Goal: Information Seeking & Learning: Check status

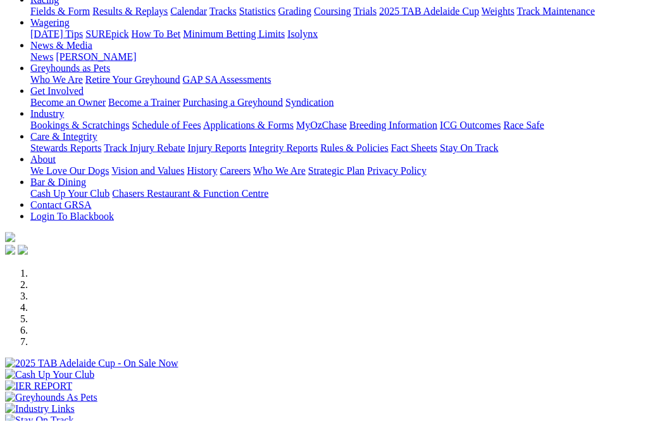
scroll to position [133, 0]
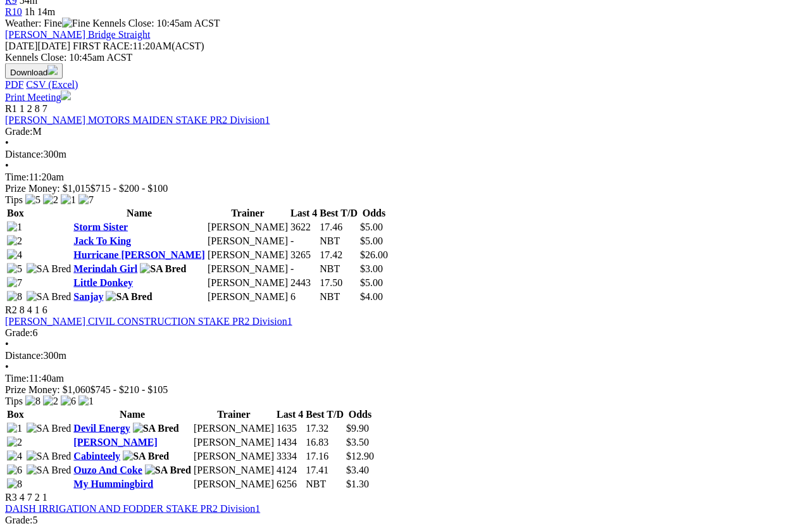
scroll to position [545, 0]
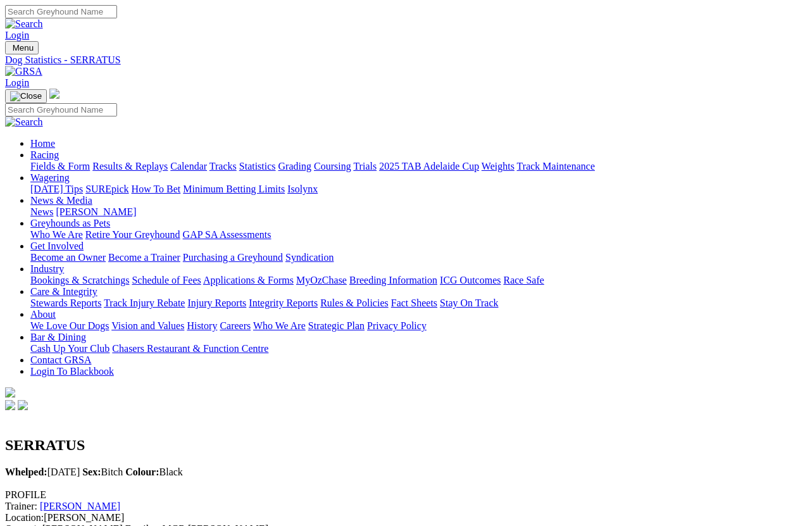
scroll to position [9, 0]
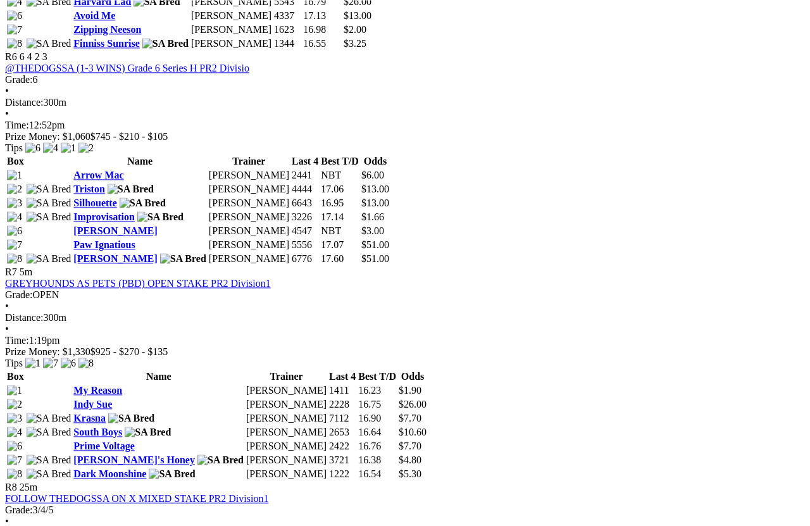
scroll to position [1609, 0]
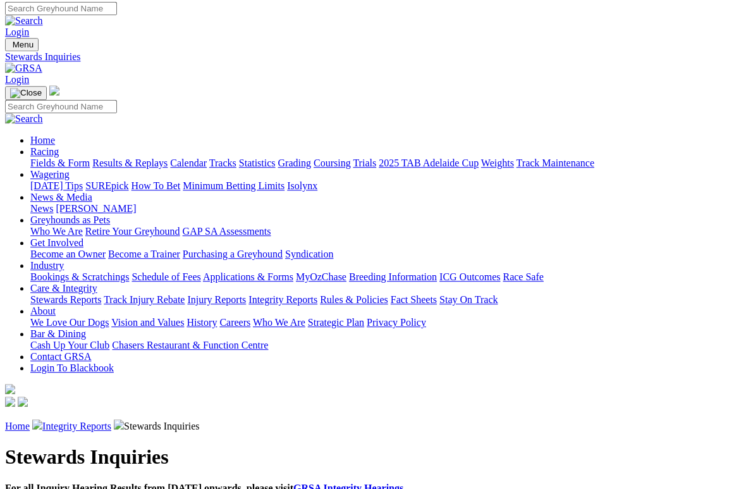
scroll to position [3, 0]
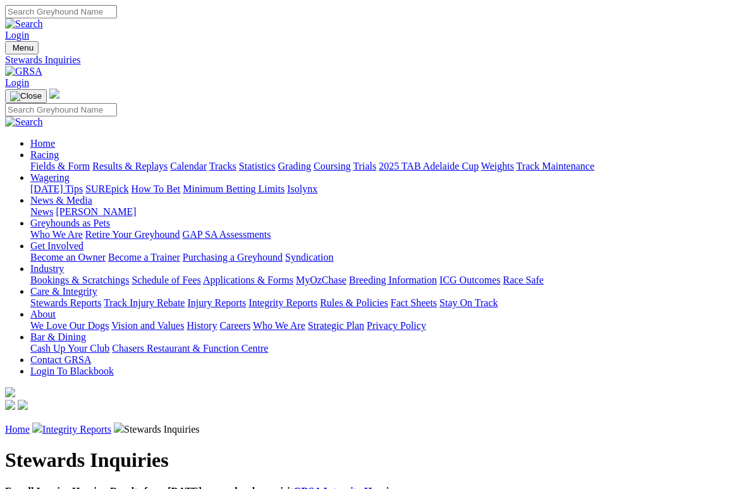
scroll to position [18, 0]
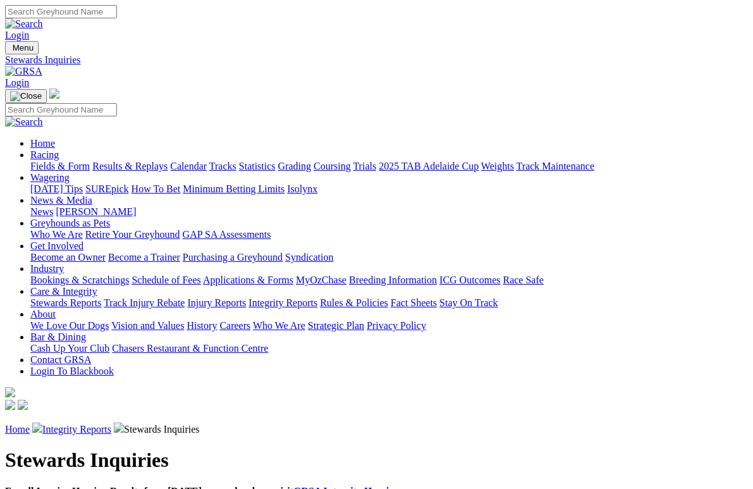
scroll to position [32, 0]
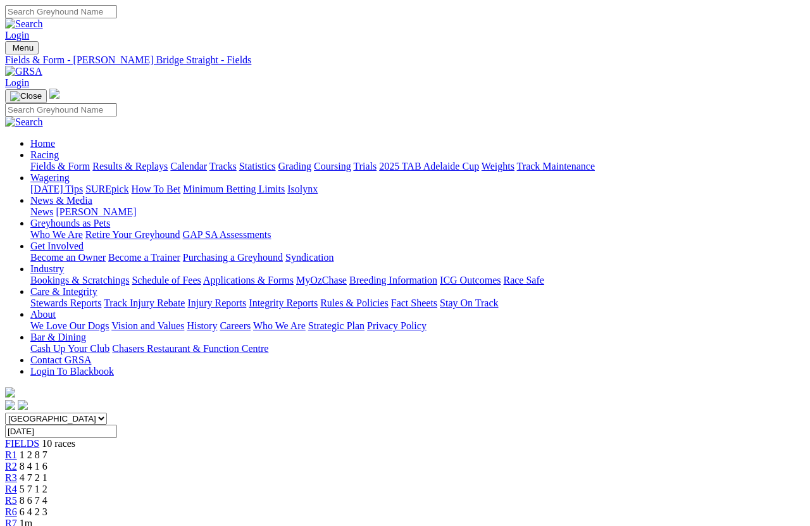
scroll to position [1698, 0]
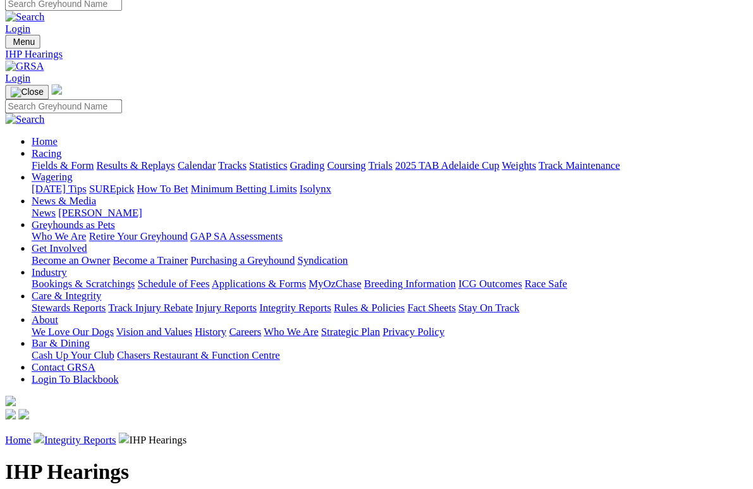
scroll to position [10, 0]
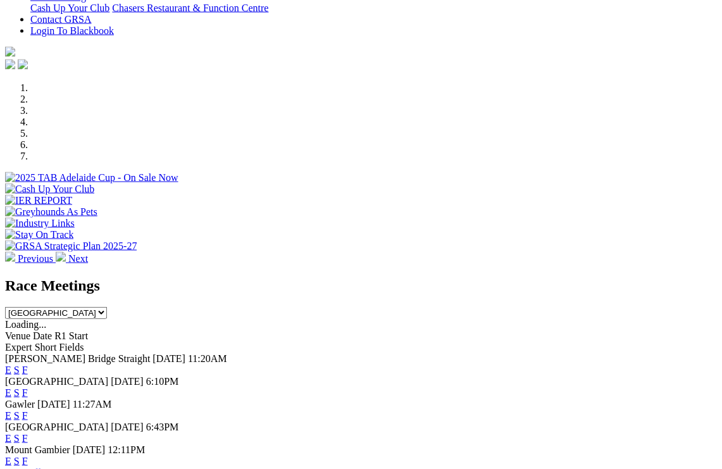
scroll to position [318, 0]
click at [28, 364] on link "F" at bounding box center [25, 369] width 6 height 11
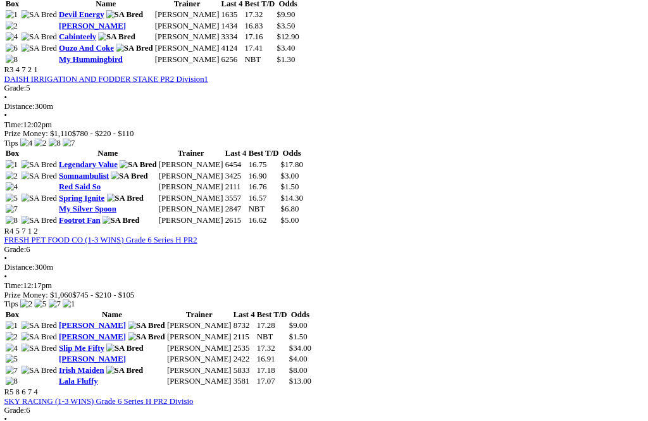
scroll to position [957, 0]
